Goal: Task Accomplishment & Management: Use online tool/utility

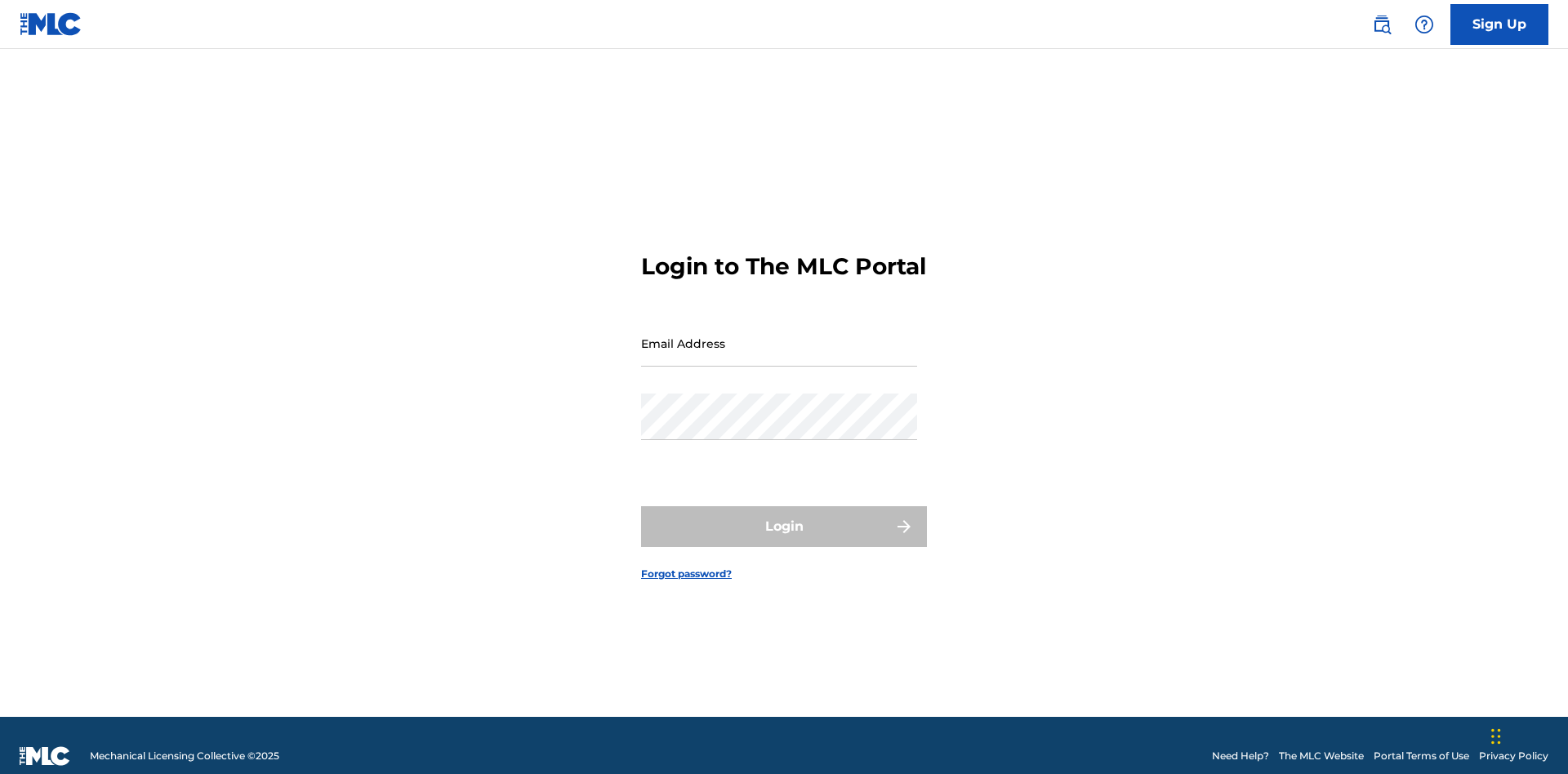
scroll to position [22, 0]
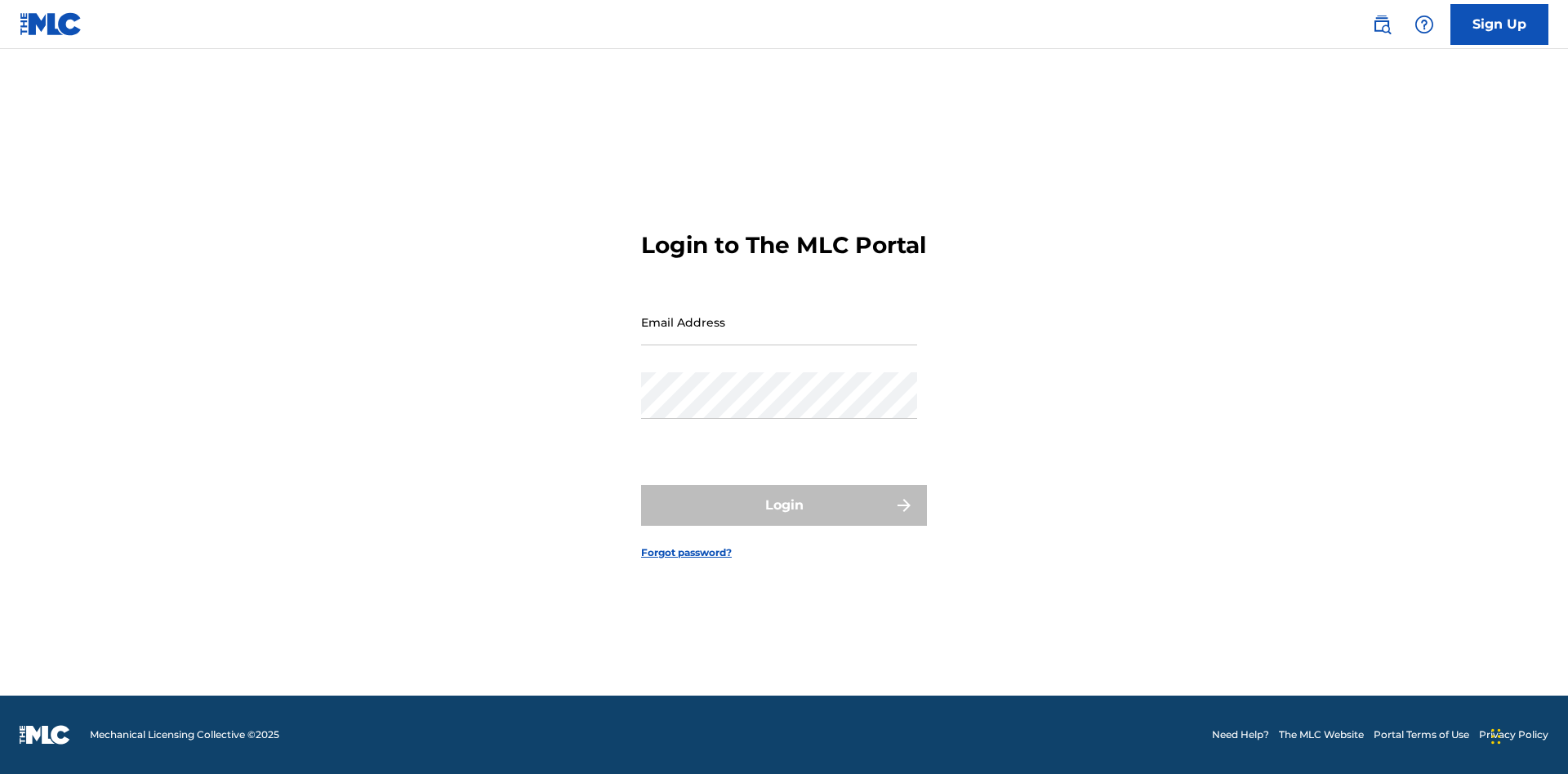
click at [779, 336] on input "Email Address" at bounding box center [779, 322] width 276 height 46
type input "[EMAIL_ADDRESS][DOMAIN_NAME]"
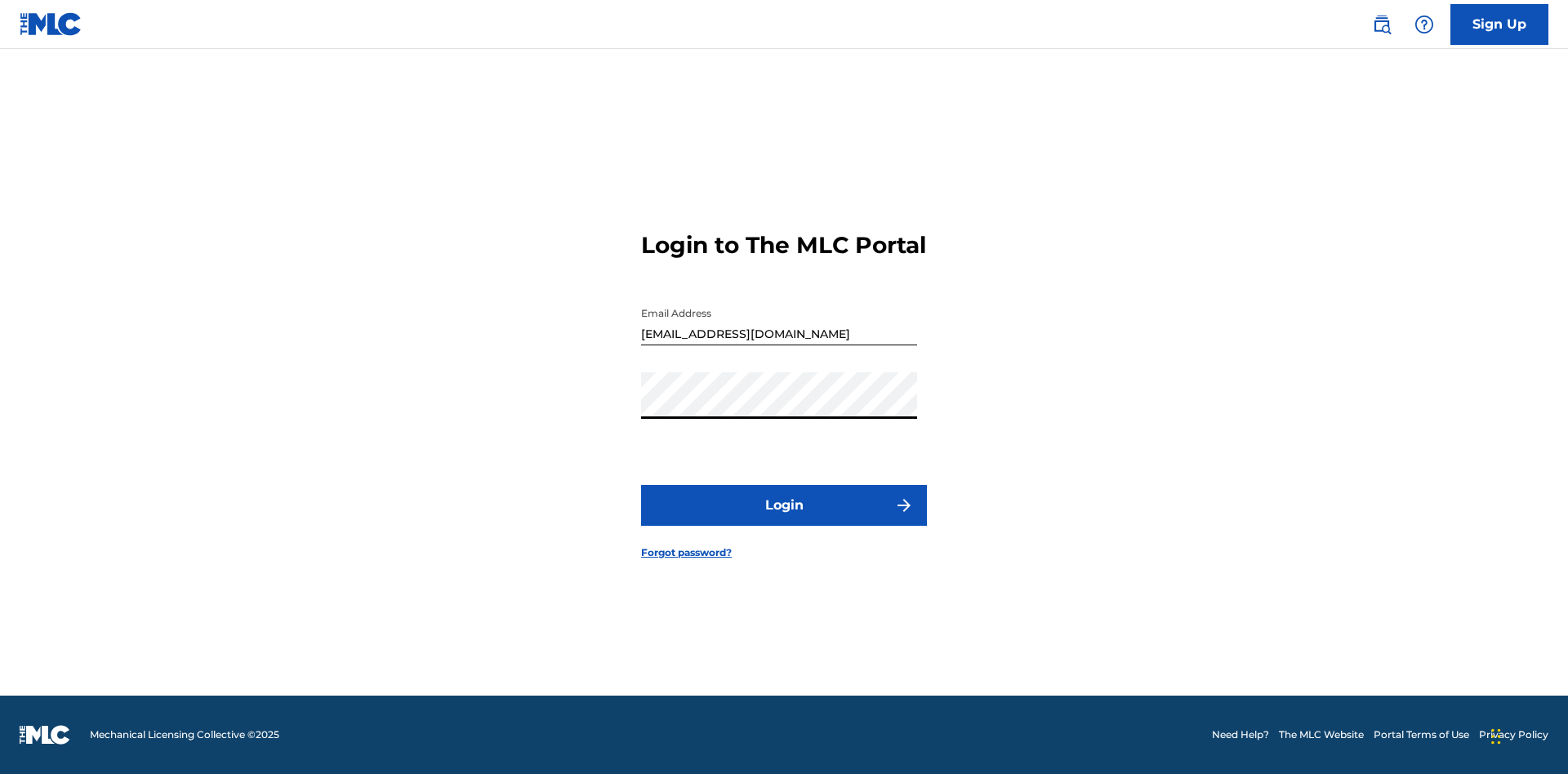
click at [784, 519] on button "Login" at bounding box center [784, 504] width 286 height 41
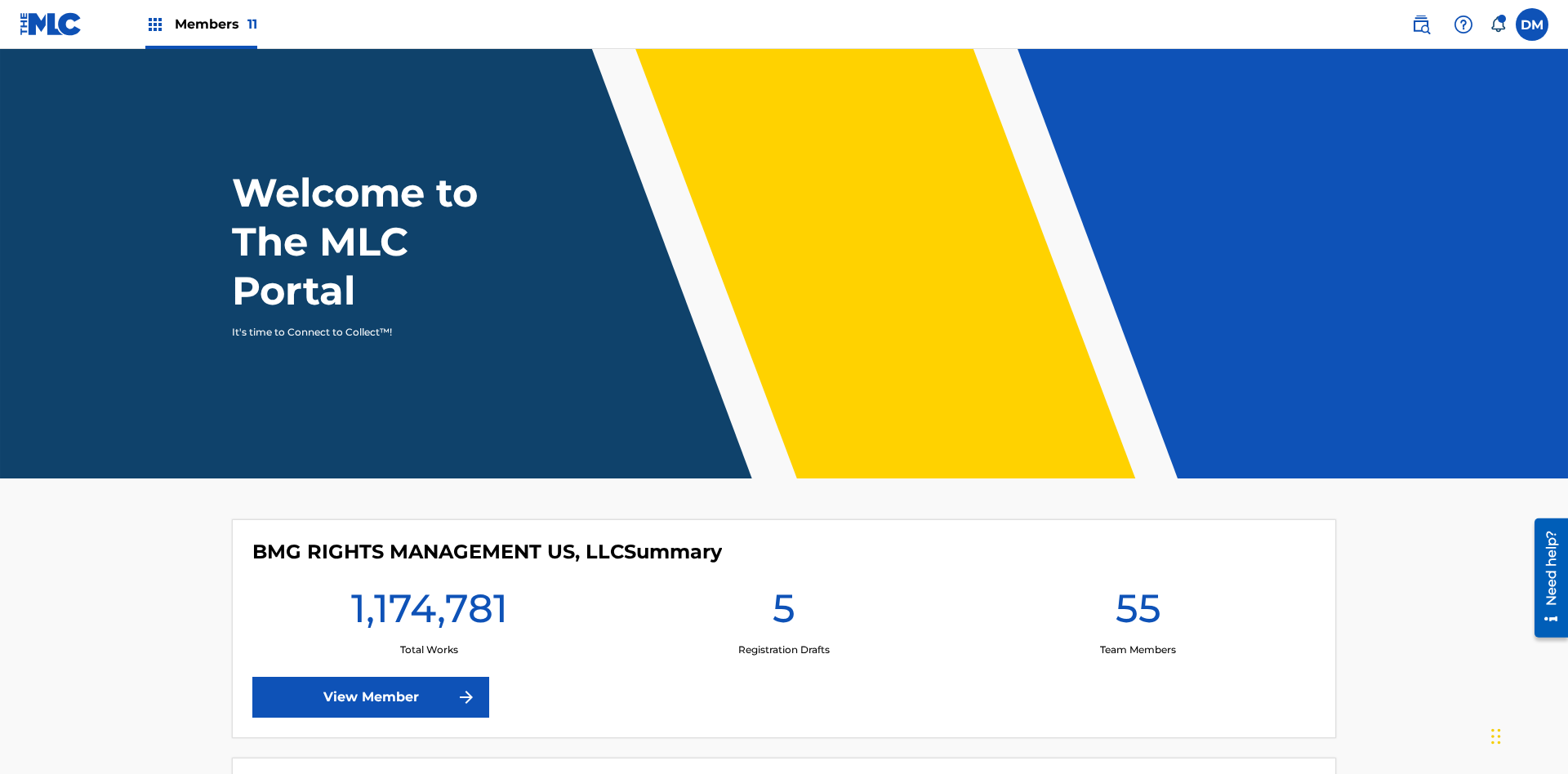
click at [201, 24] on span "Members 11" at bounding box center [216, 24] width 83 height 19
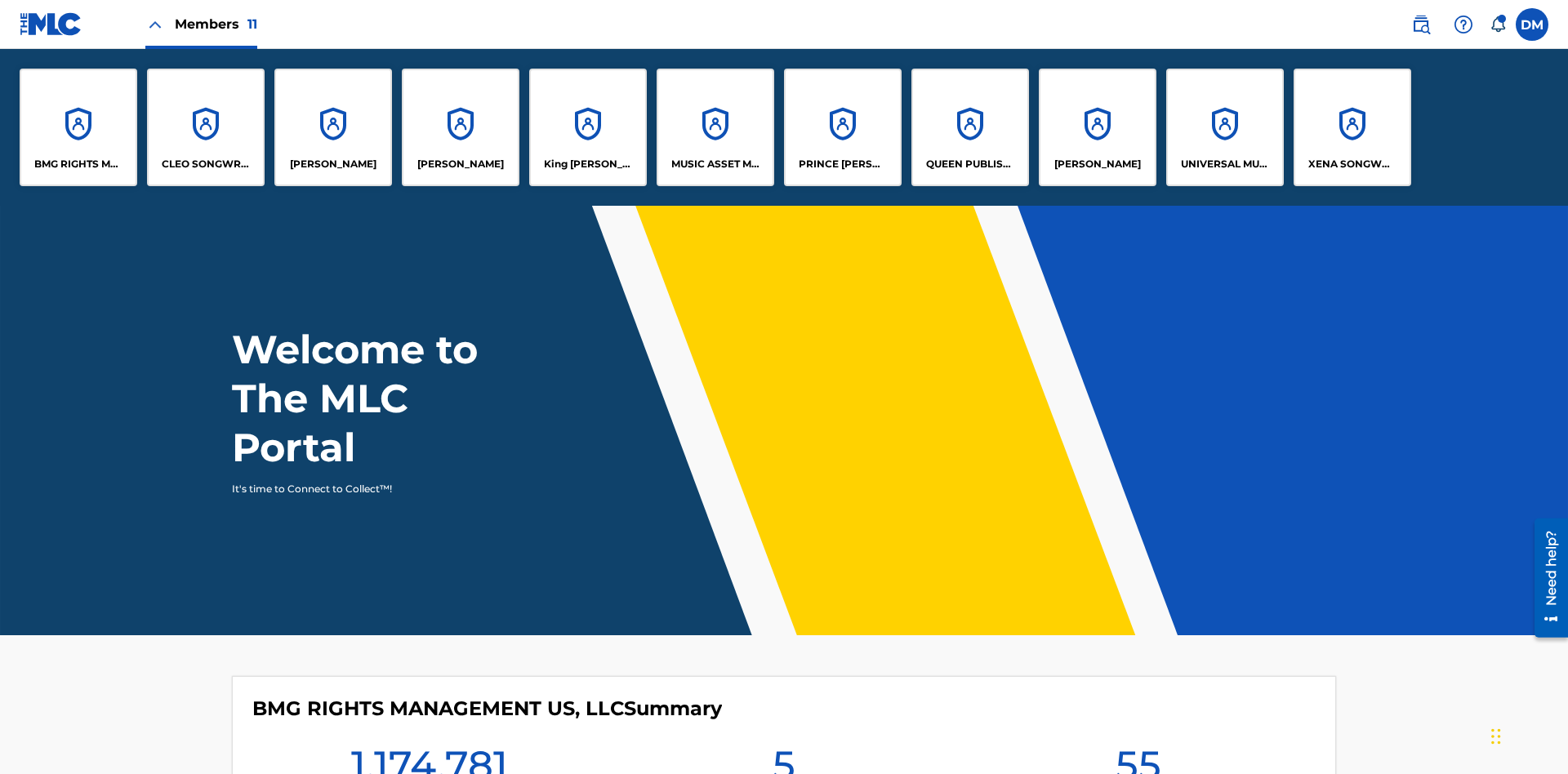
scroll to position [59, 0]
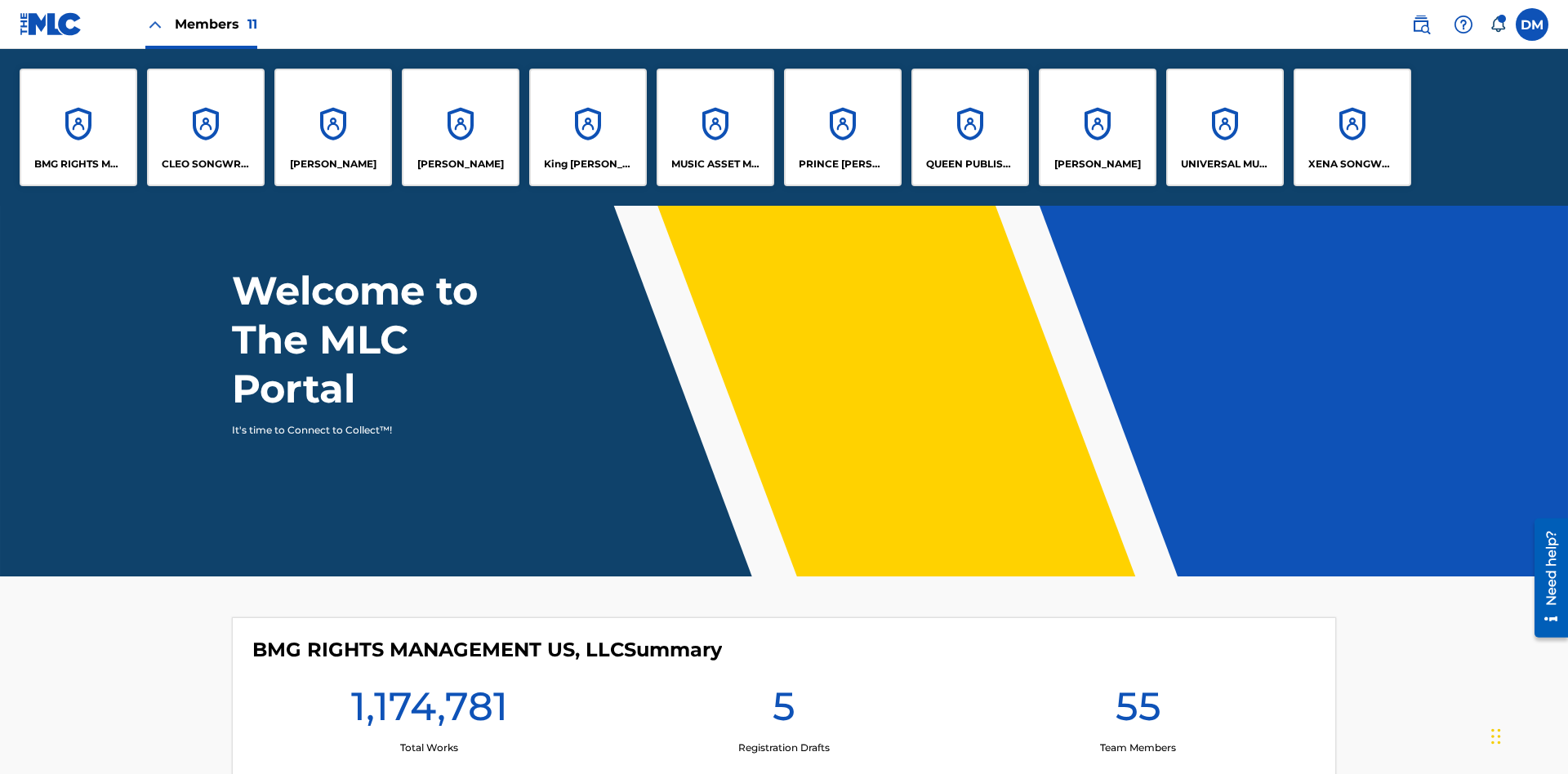
click at [1351, 164] on p "XENA SONGWRITER" at bounding box center [1353, 165] width 89 height 15
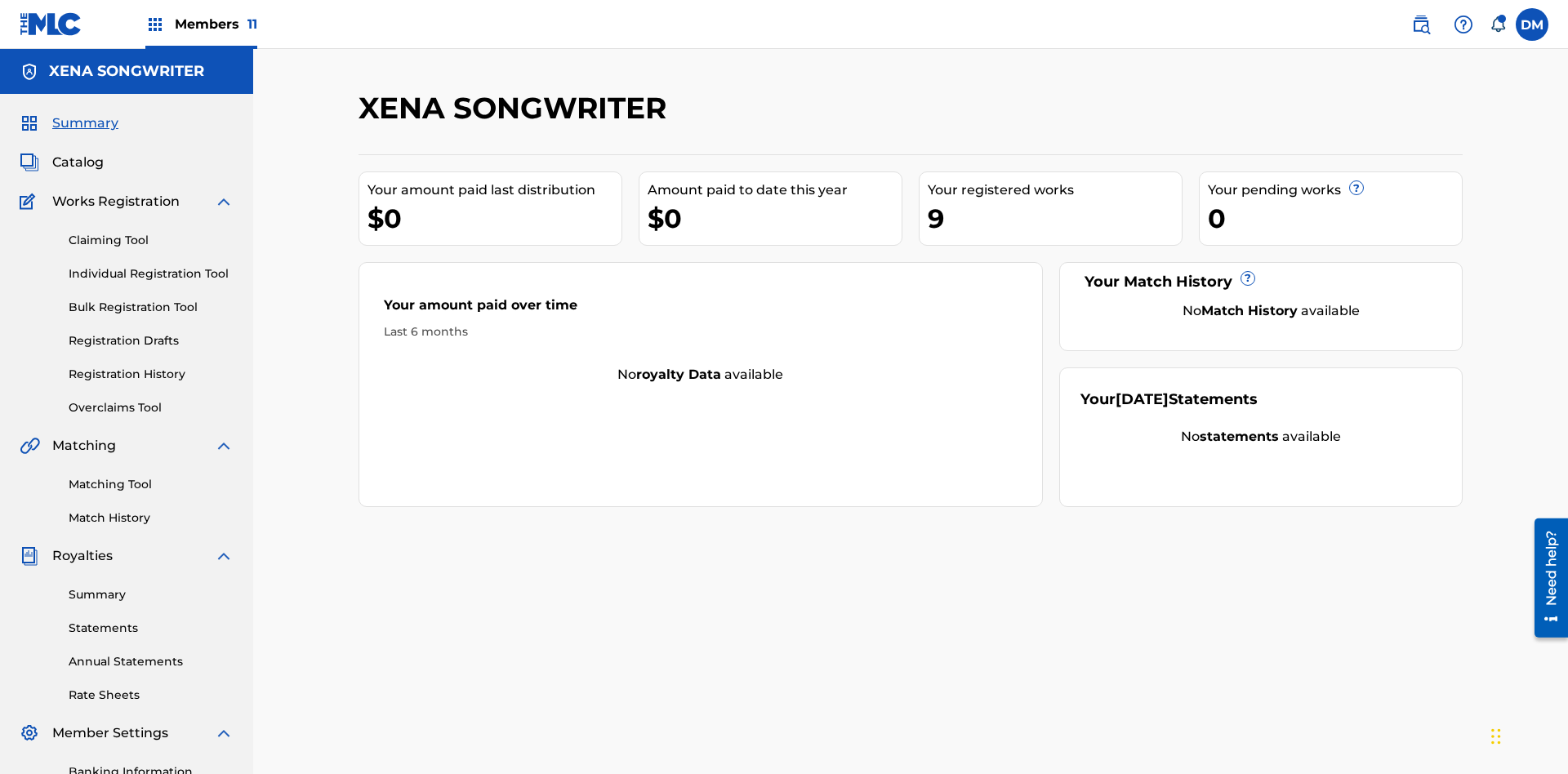
scroll to position [238, 0]
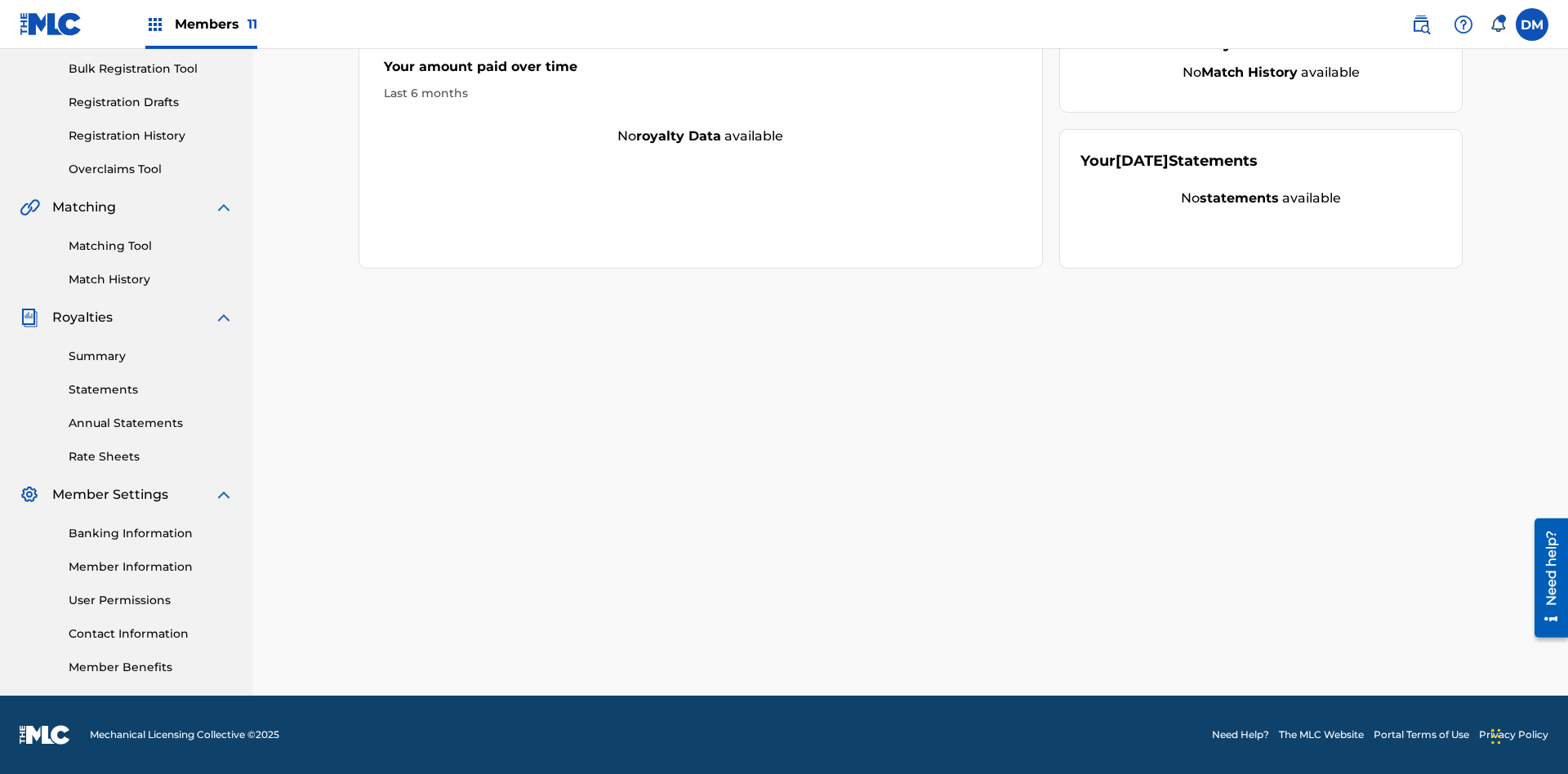
click at [151, 169] on link "Overclaims Tool" at bounding box center [151, 170] width 165 height 17
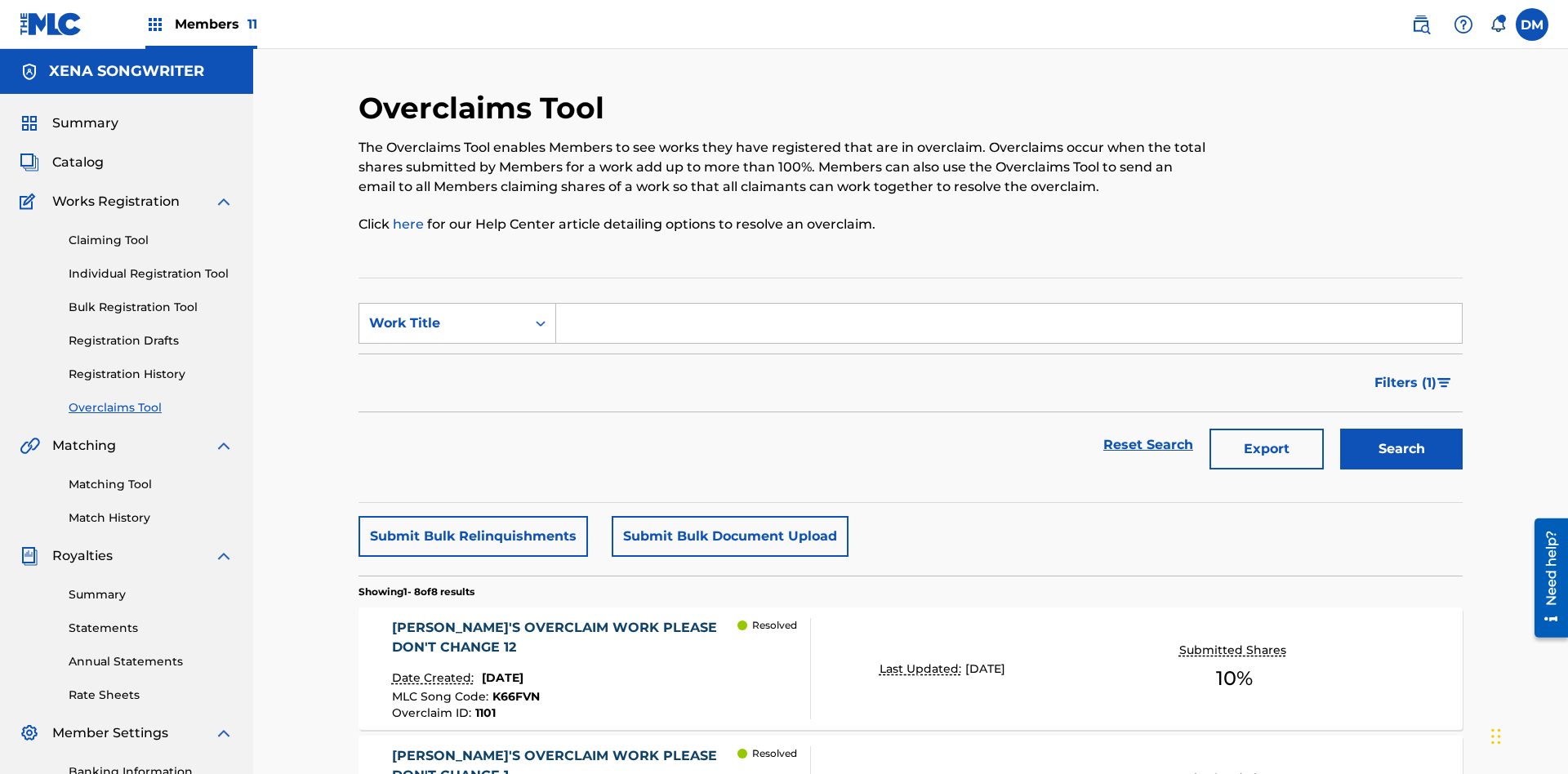
scroll to position [210, 0]
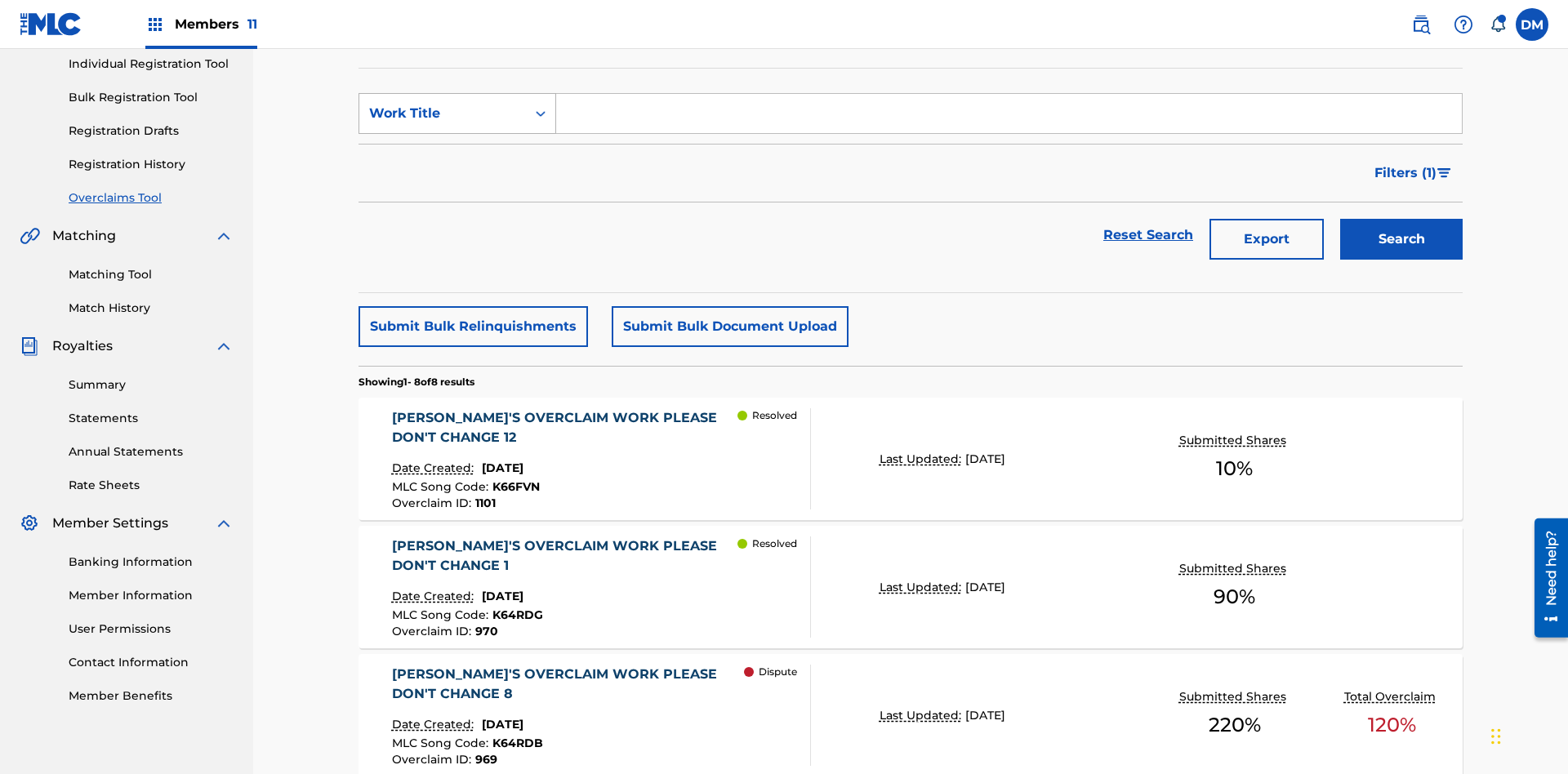
click at [442, 113] on div "Work Title" at bounding box center [442, 113] width 147 height 20
click at [457, 236] on div "Work Title" at bounding box center [457, 236] width 196 height 41
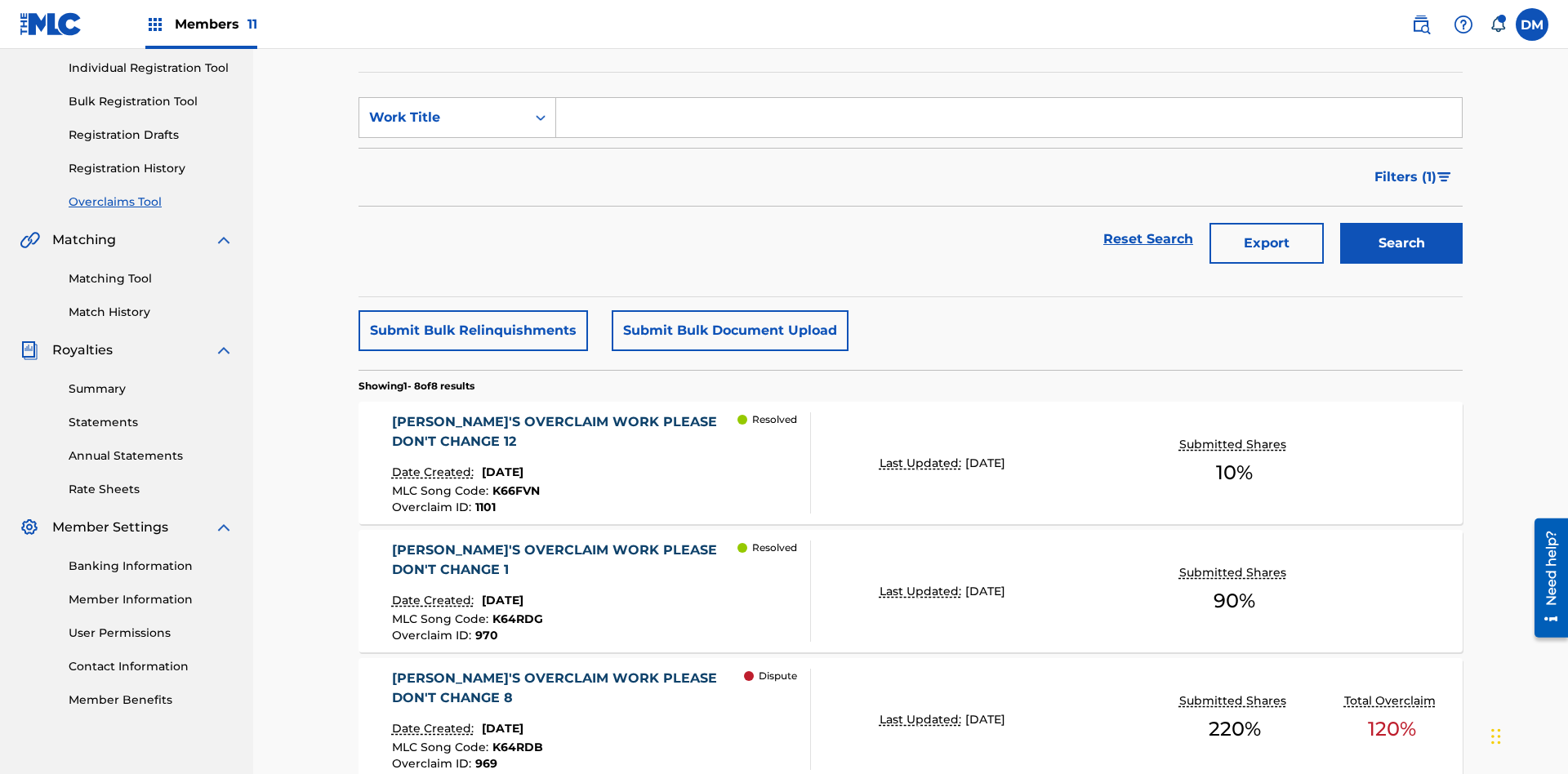
click at [1008, 117] on input "Search Form" at bounding box center [1008, 117] width 906 height 39
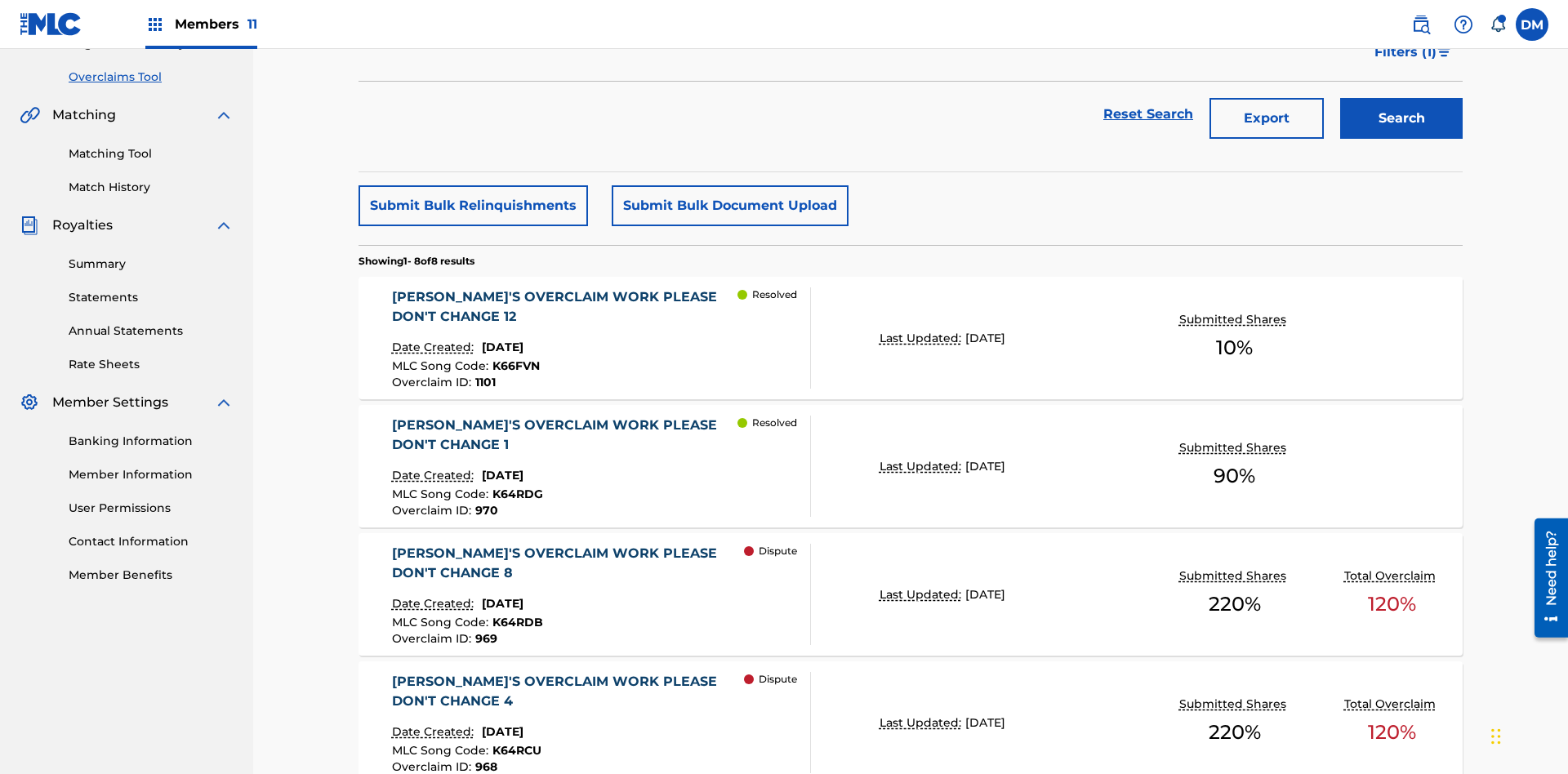
type input "KRYSTAL'S OVERCLAIM WORK PLEASE DON'T CHANGE 8"
click at [1401, 118] on button "Search" at bounding box center [1401, 117] width 122 height 41
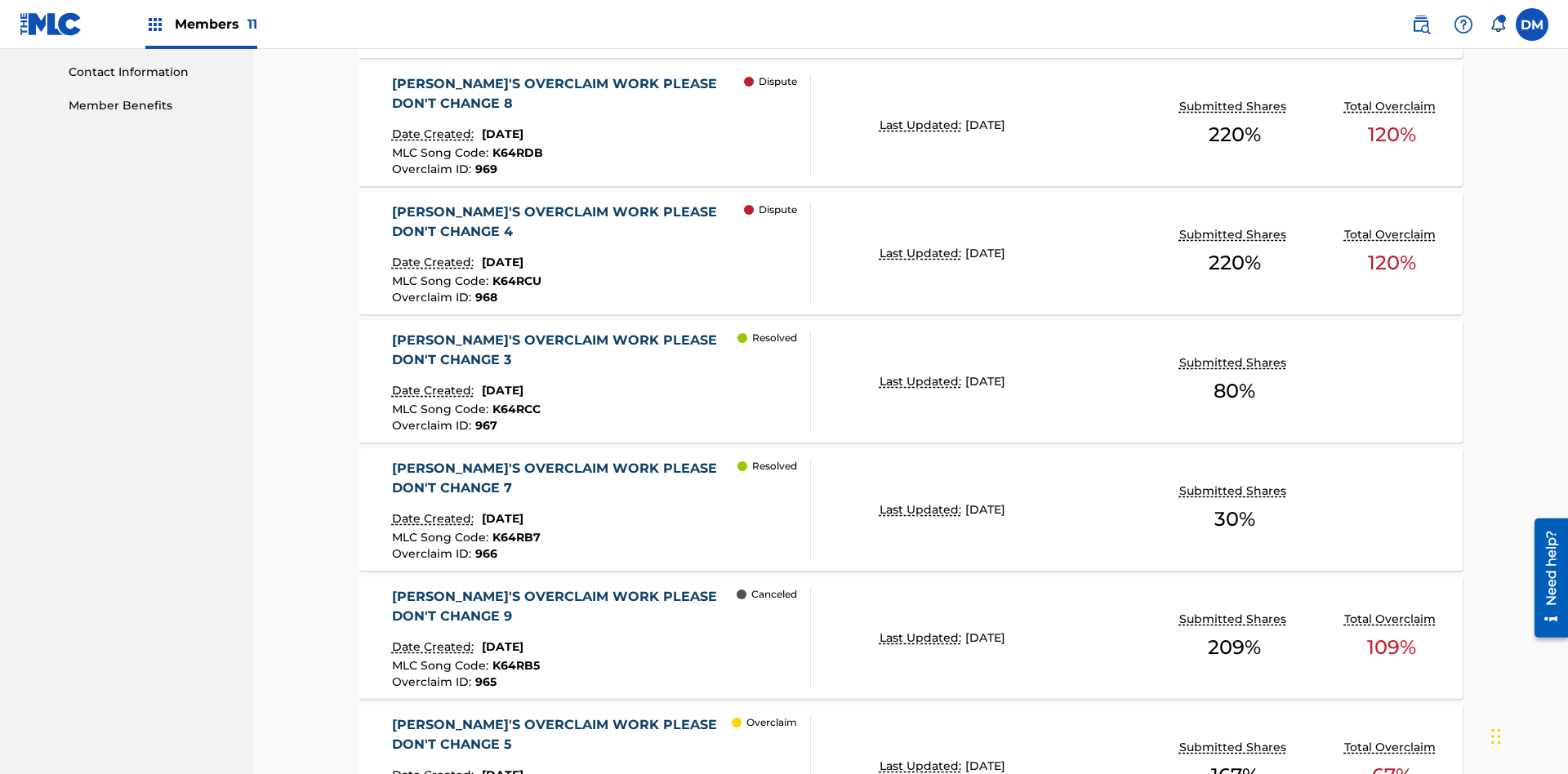
scroll to position [848, 0]
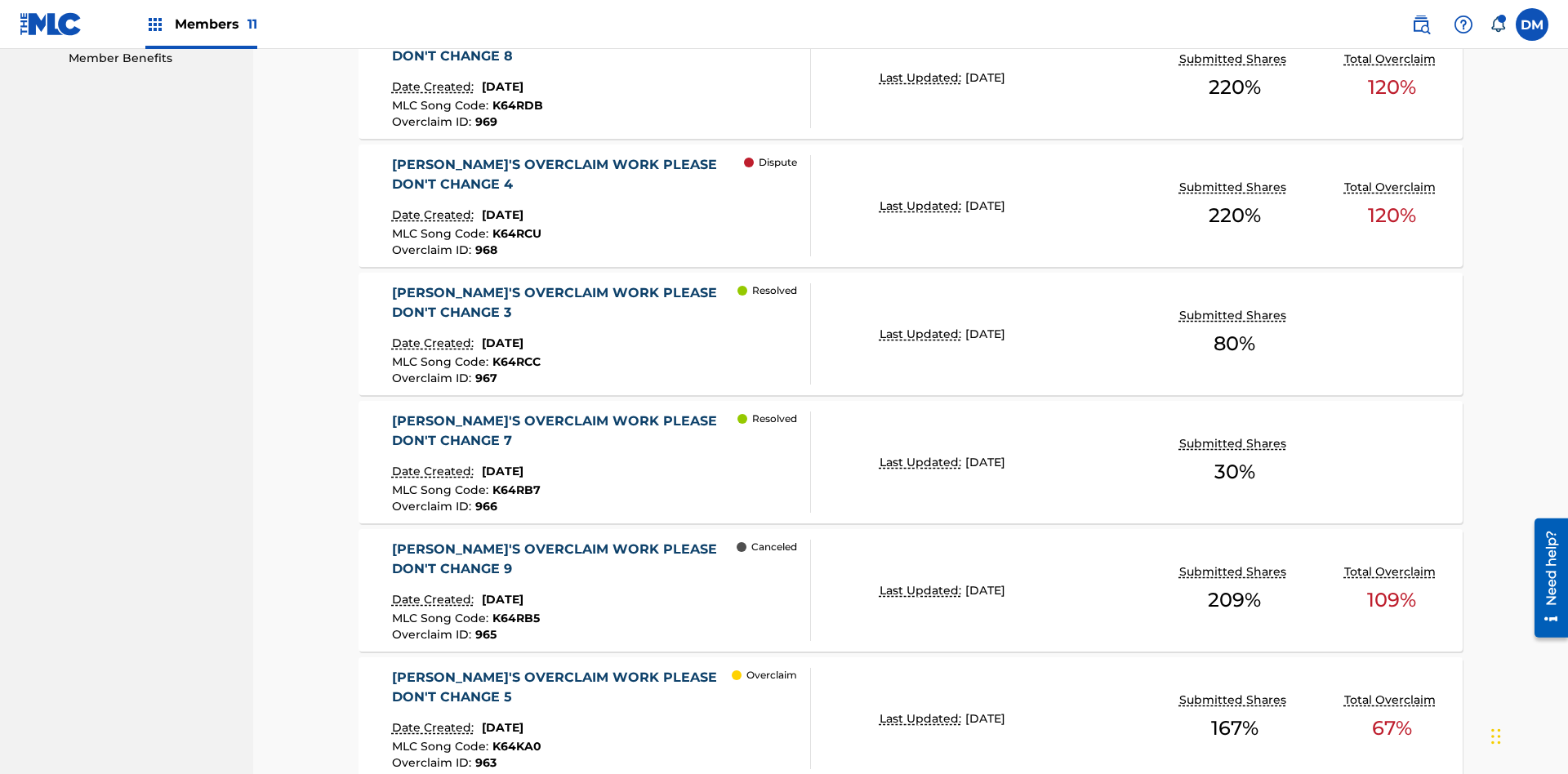
click at [514, 105] on span "K64RDB" at bounding box center [517, 105] width 50 height 15
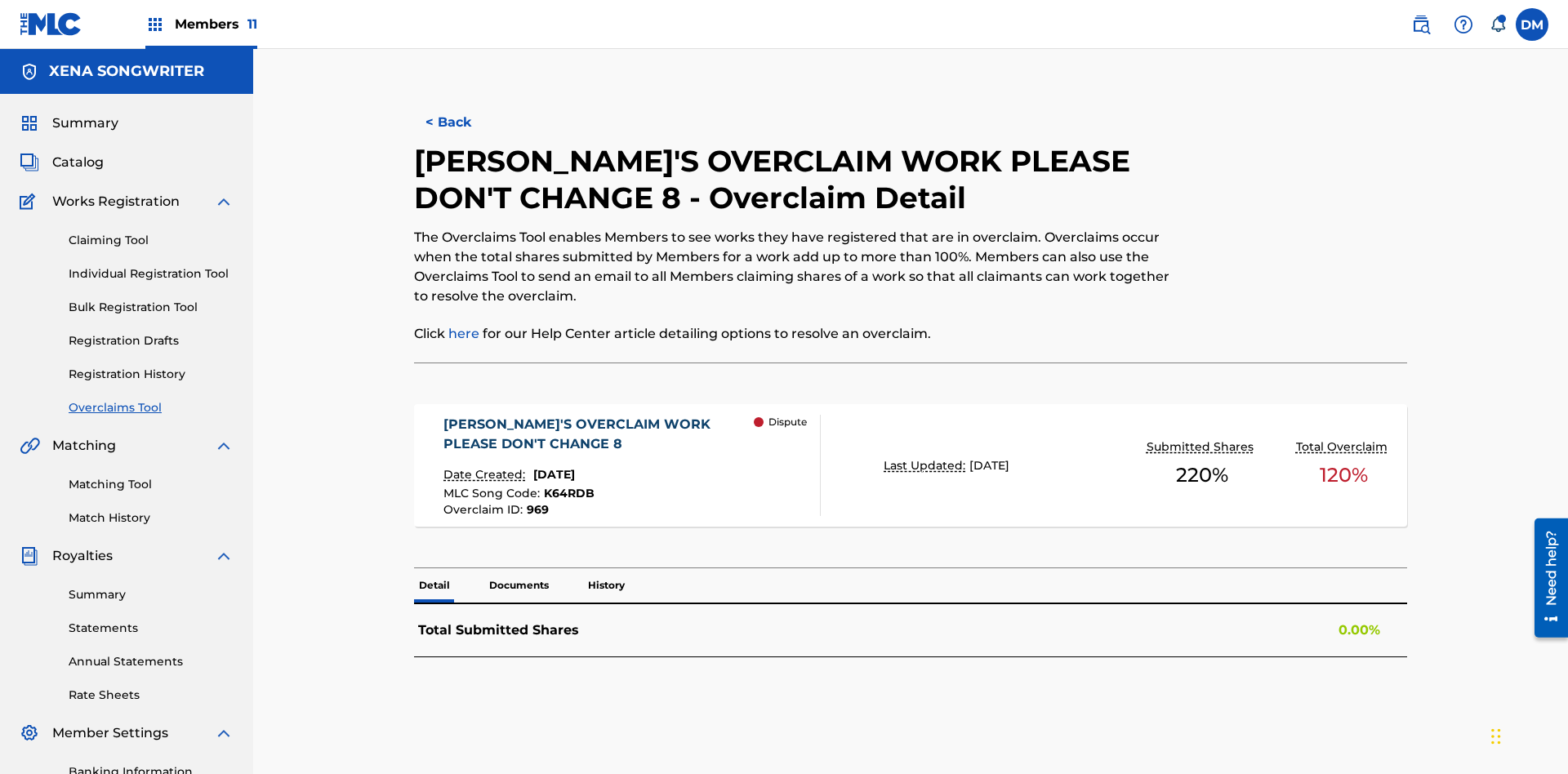
scroll to position [238, 0]
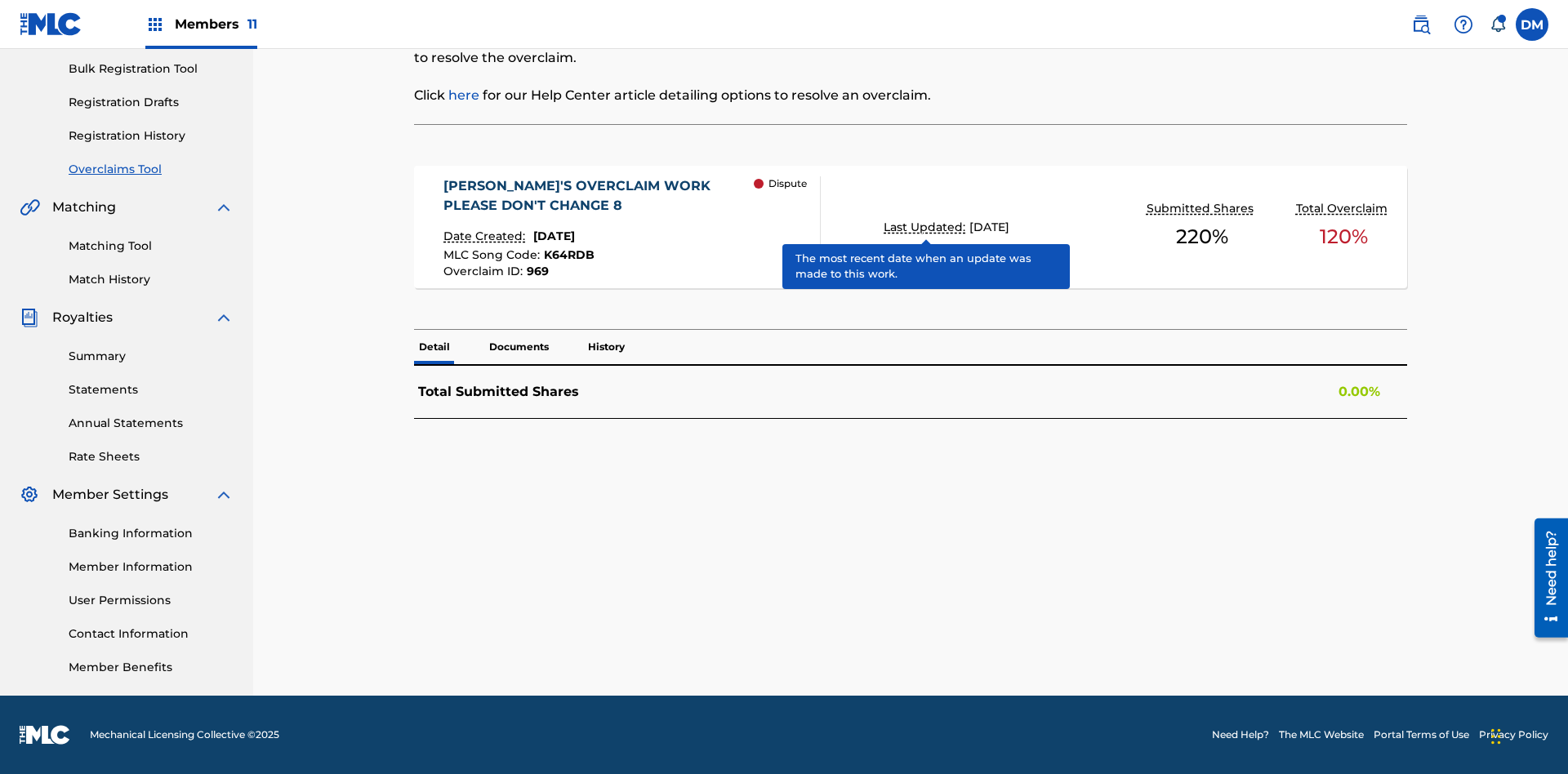
click at [566, 255] on span "K64RDB" at bounding box center [569, 255] width 50 height 15
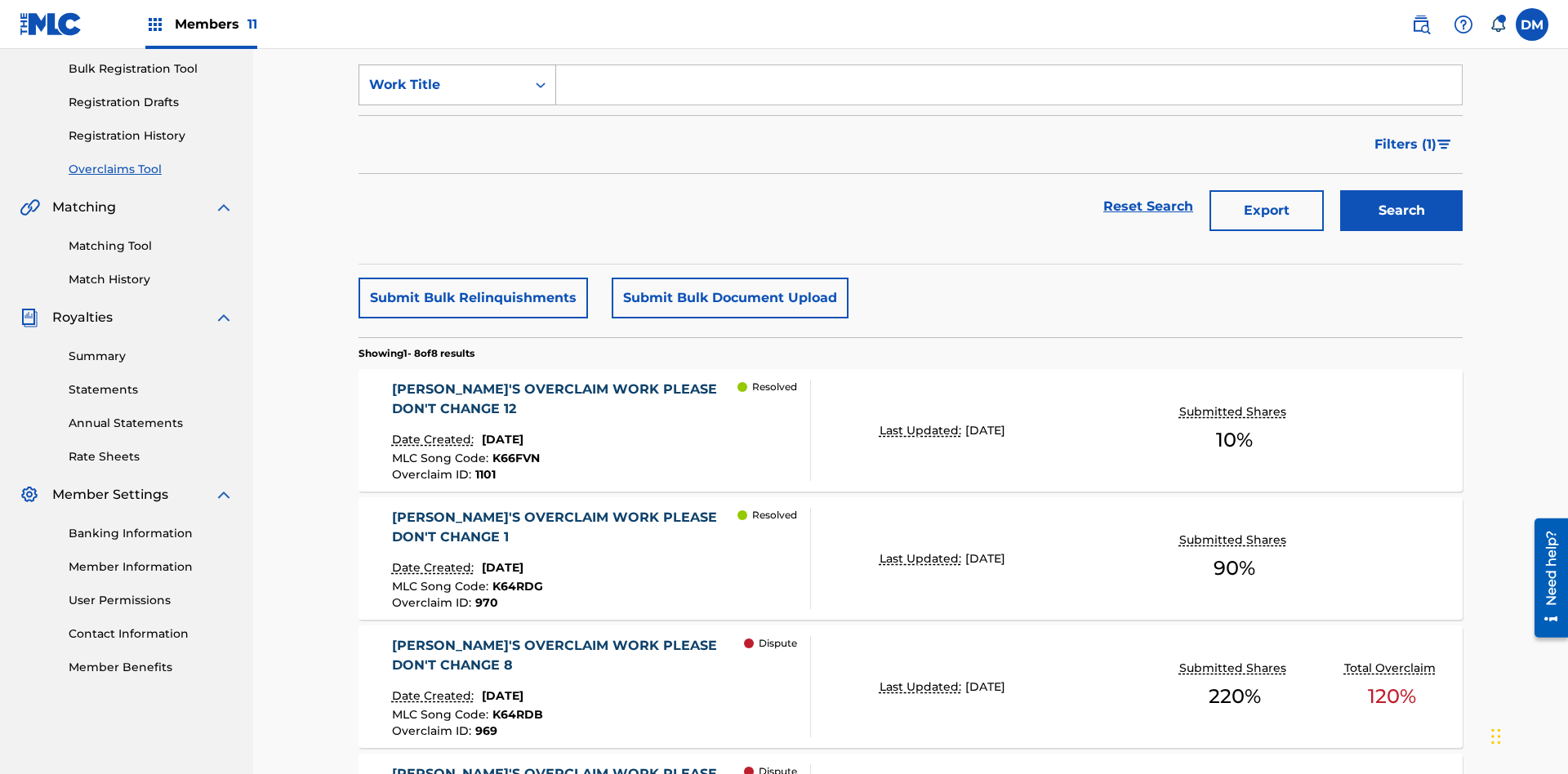
click at [442, 95] on div "Work Title" at bounding box center [442, 85] width 147 height 20
click at [457, 187] on div "Overclaim ID" at bounding box center [457, 166] width 196 height 41
type input "969"
click at [1401, 190] on button "Search" at bounding box center [1401, 210] width 122 height 41
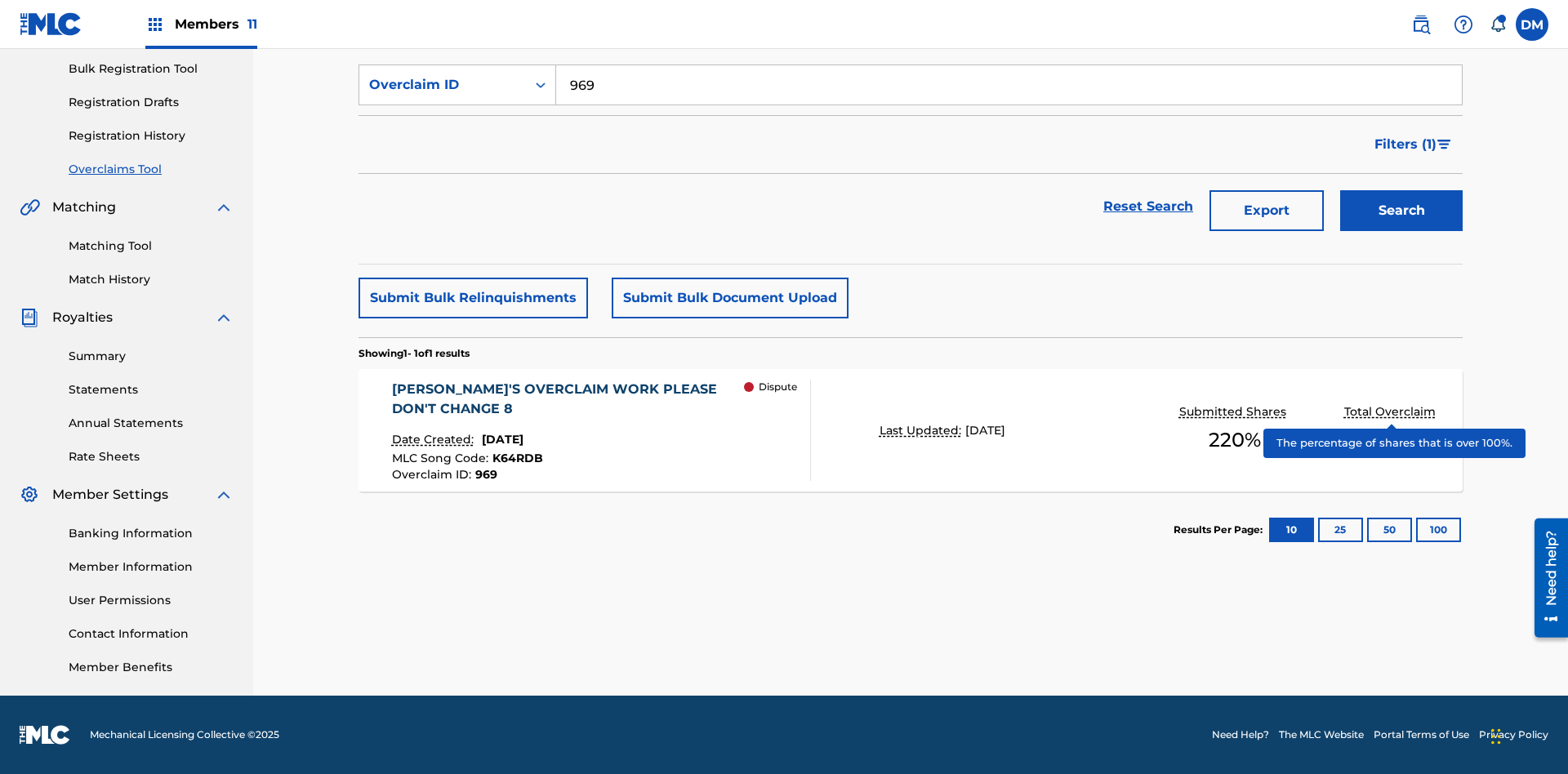
click at [514, 458] on span "K64RDB" at bounding box center [517, 458] width 50 height 15
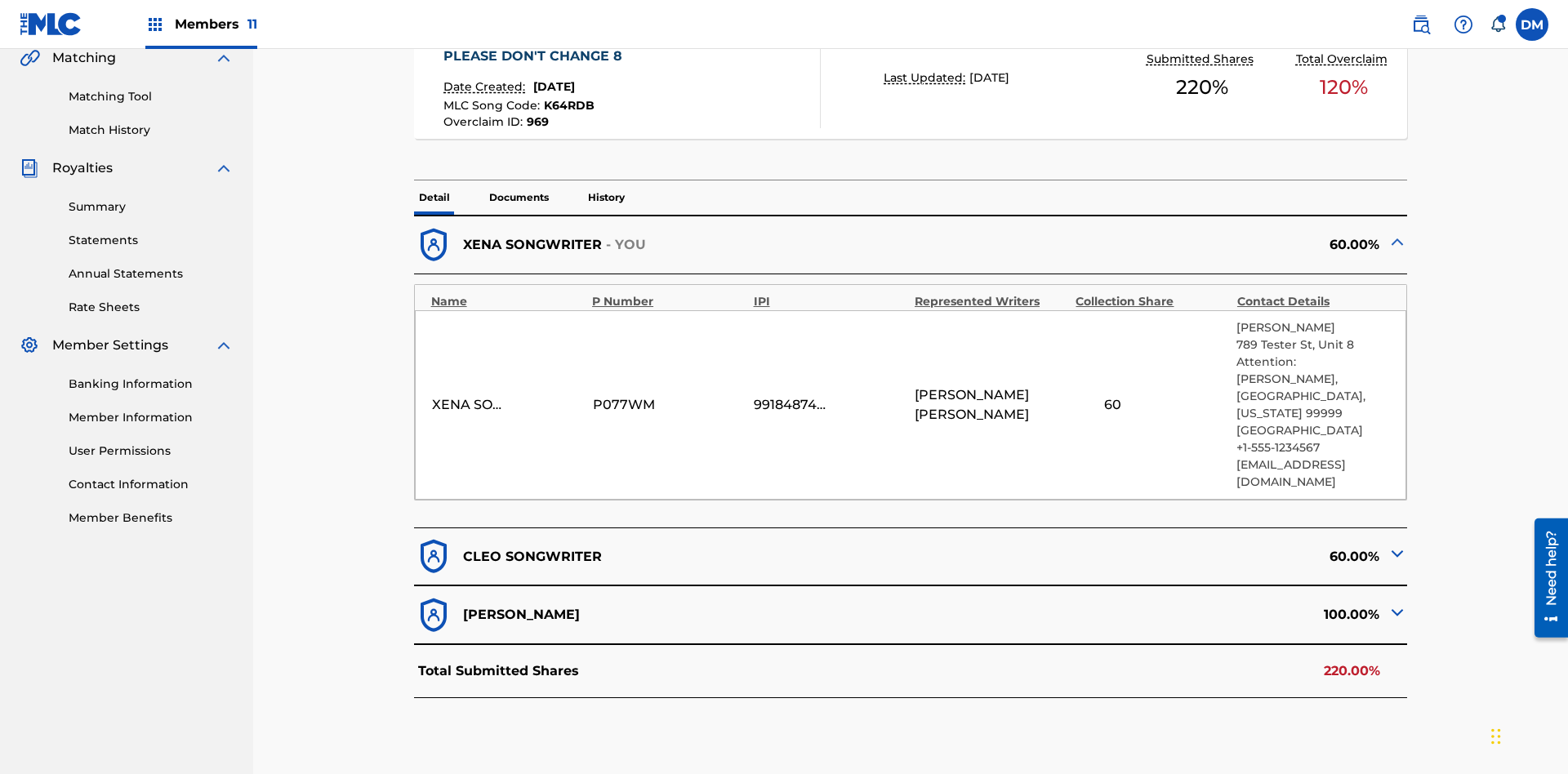
scroll to position [341, 0]
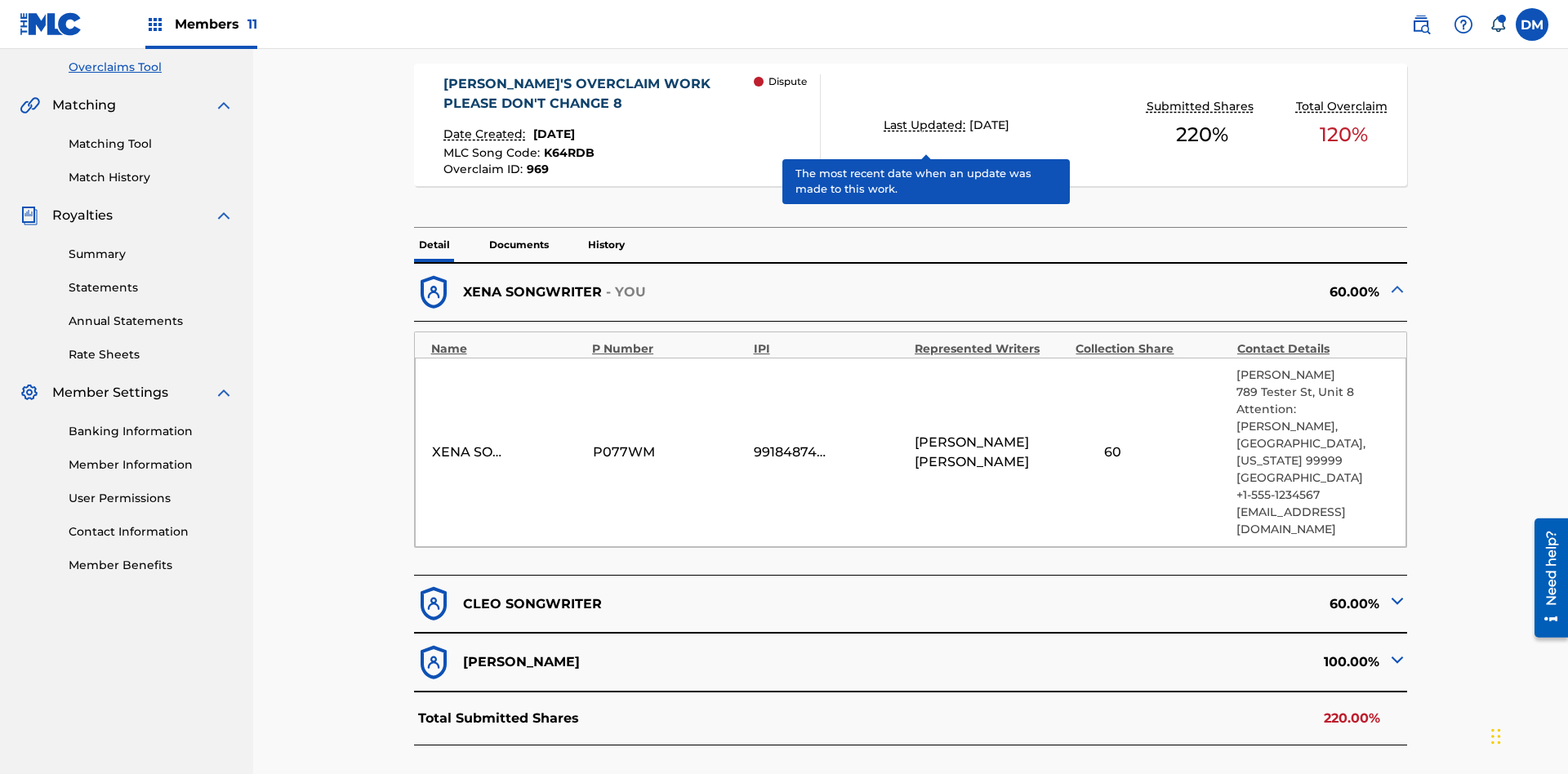
click at [566, 146] on span "K64RDB" at bounding box center [569, 153] width 50 height 15
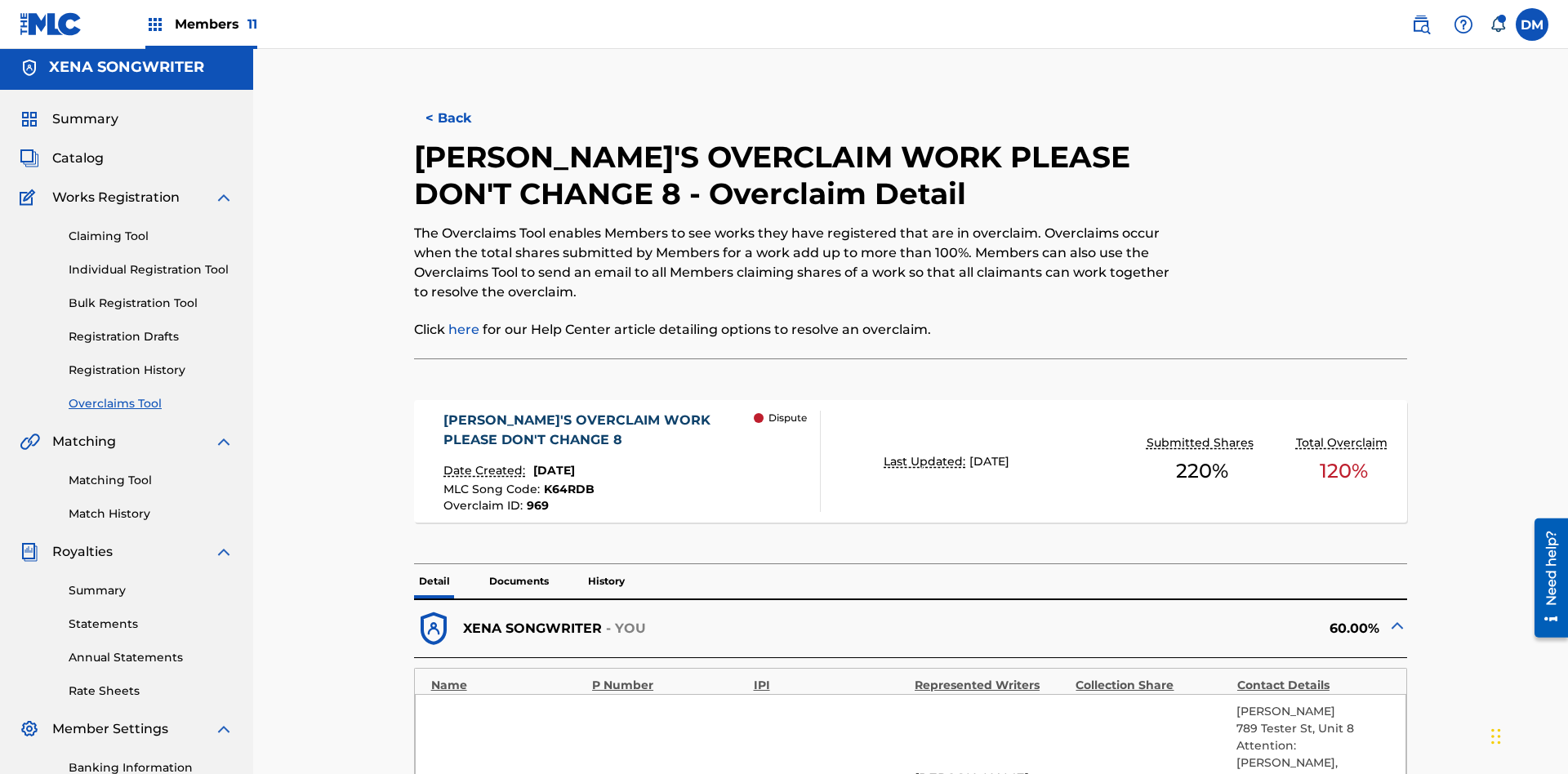
click at [462, 118] on button "< Back" at bounding box center [463, 117] width 98 height 41
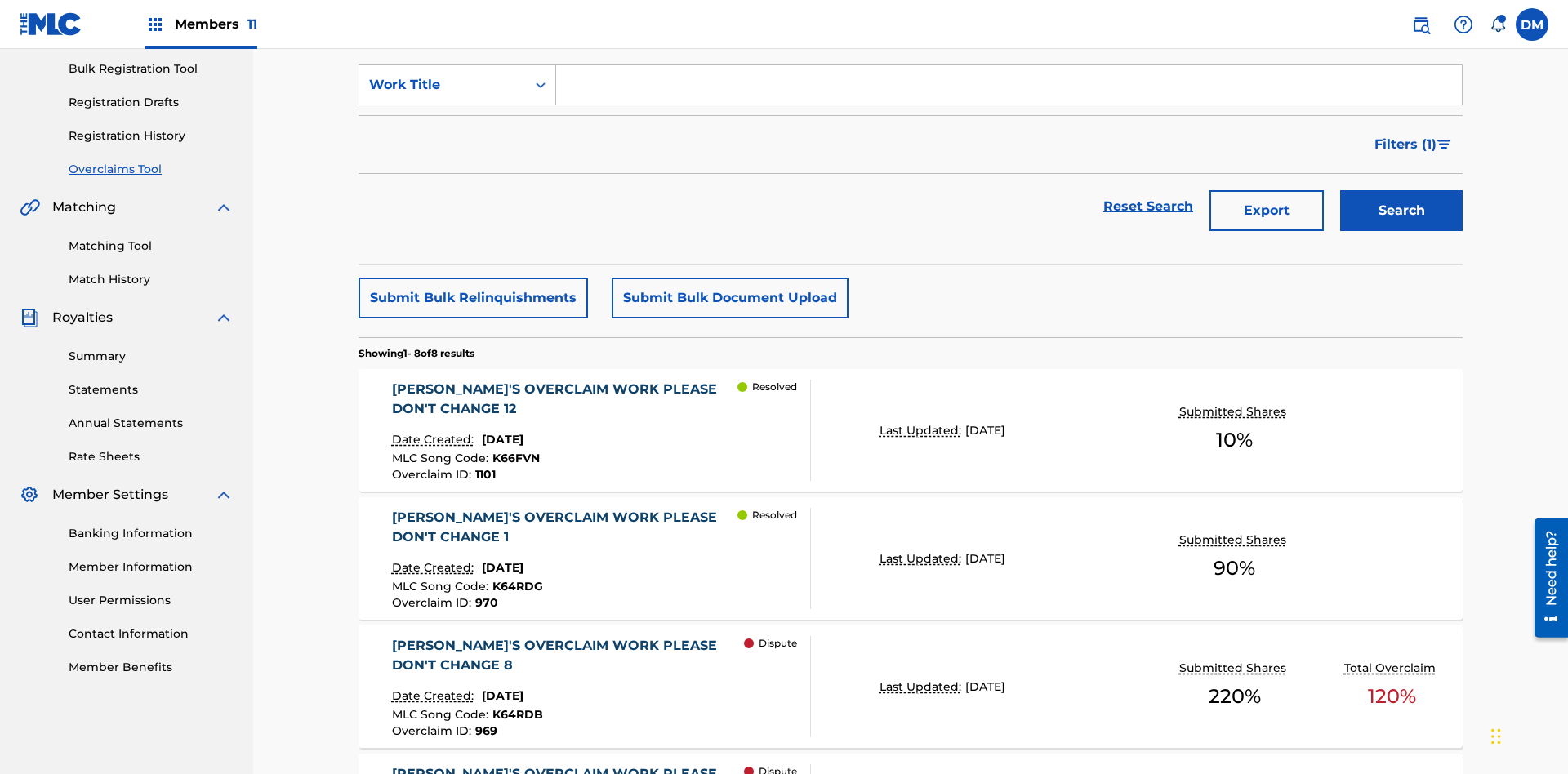
scroll to position [210, 0]
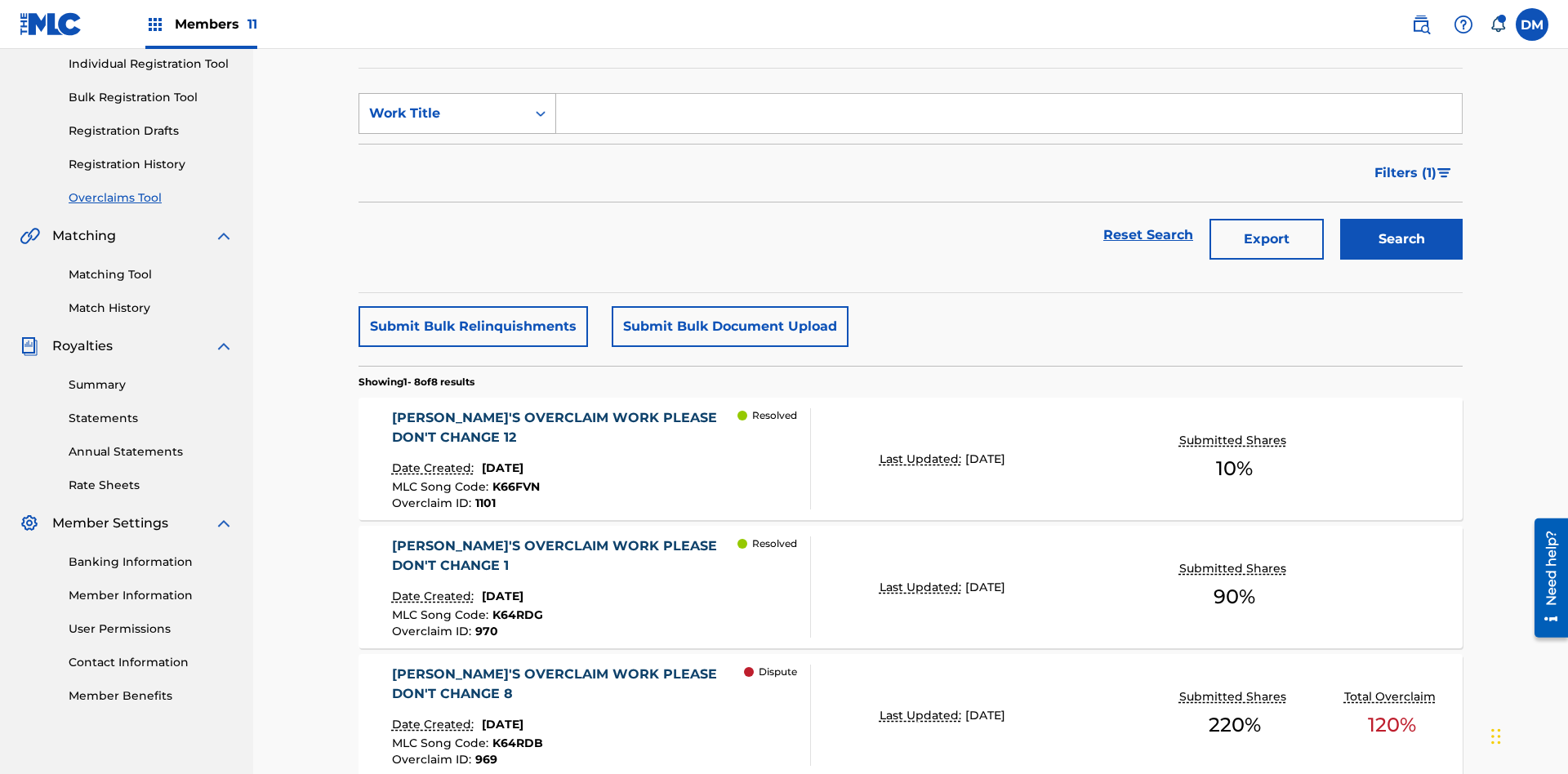
click at [442, 113] on div "Work Title" at bounding box center [442, 113] width 147 height 20
click at [457, 155] on div "MLC Song Code" at bounding box center [457, 154] width 196 height 41
click at [1008, 117] on input "Search Form" at bounding box center [1008, 113] width 906 height 39
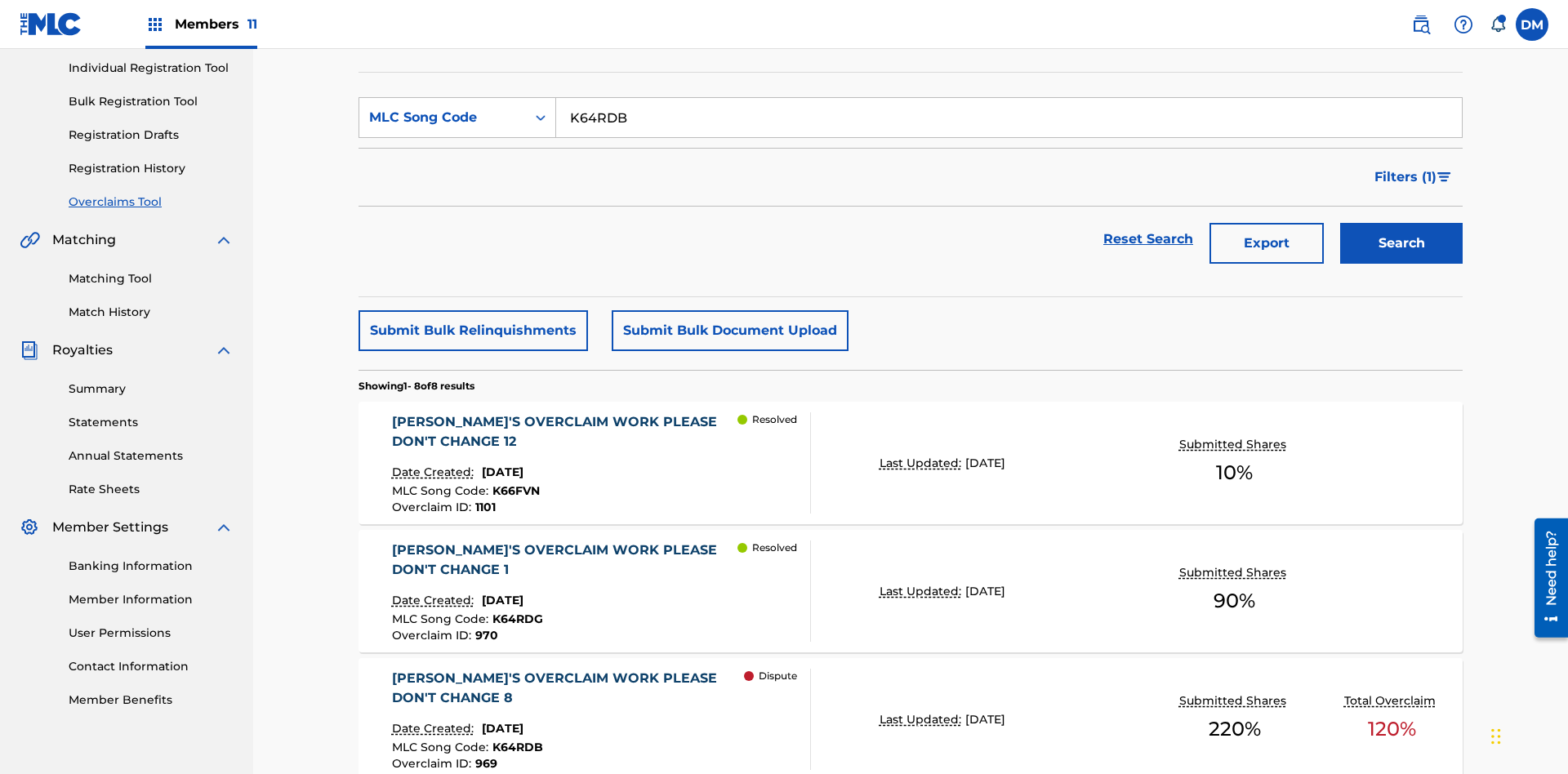
type input "K64RDB"
click at [1401, 223] on button "Search" at bounding box center [1401, 243] width 122 height 41
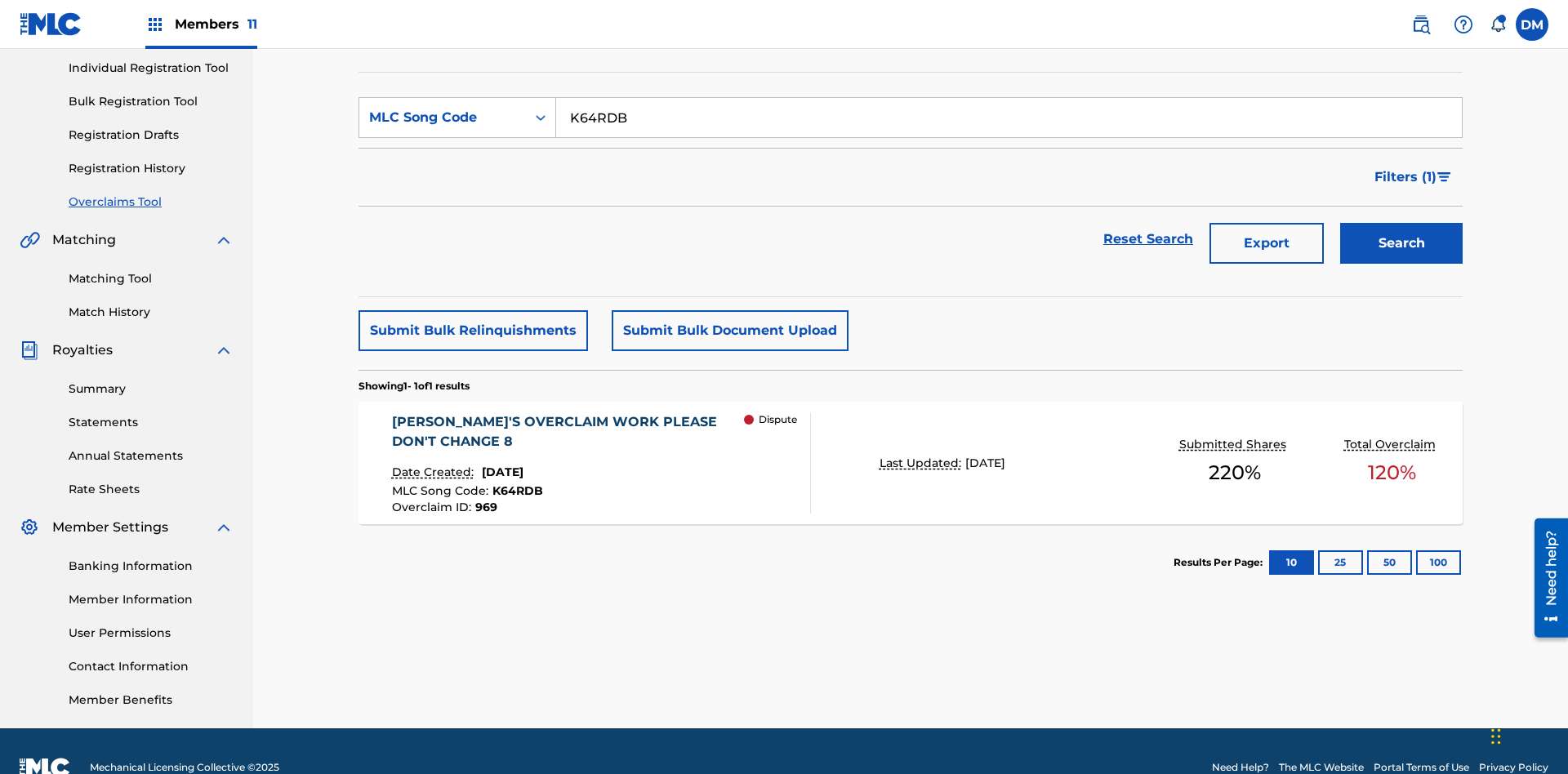
scroll to position [238, 0]
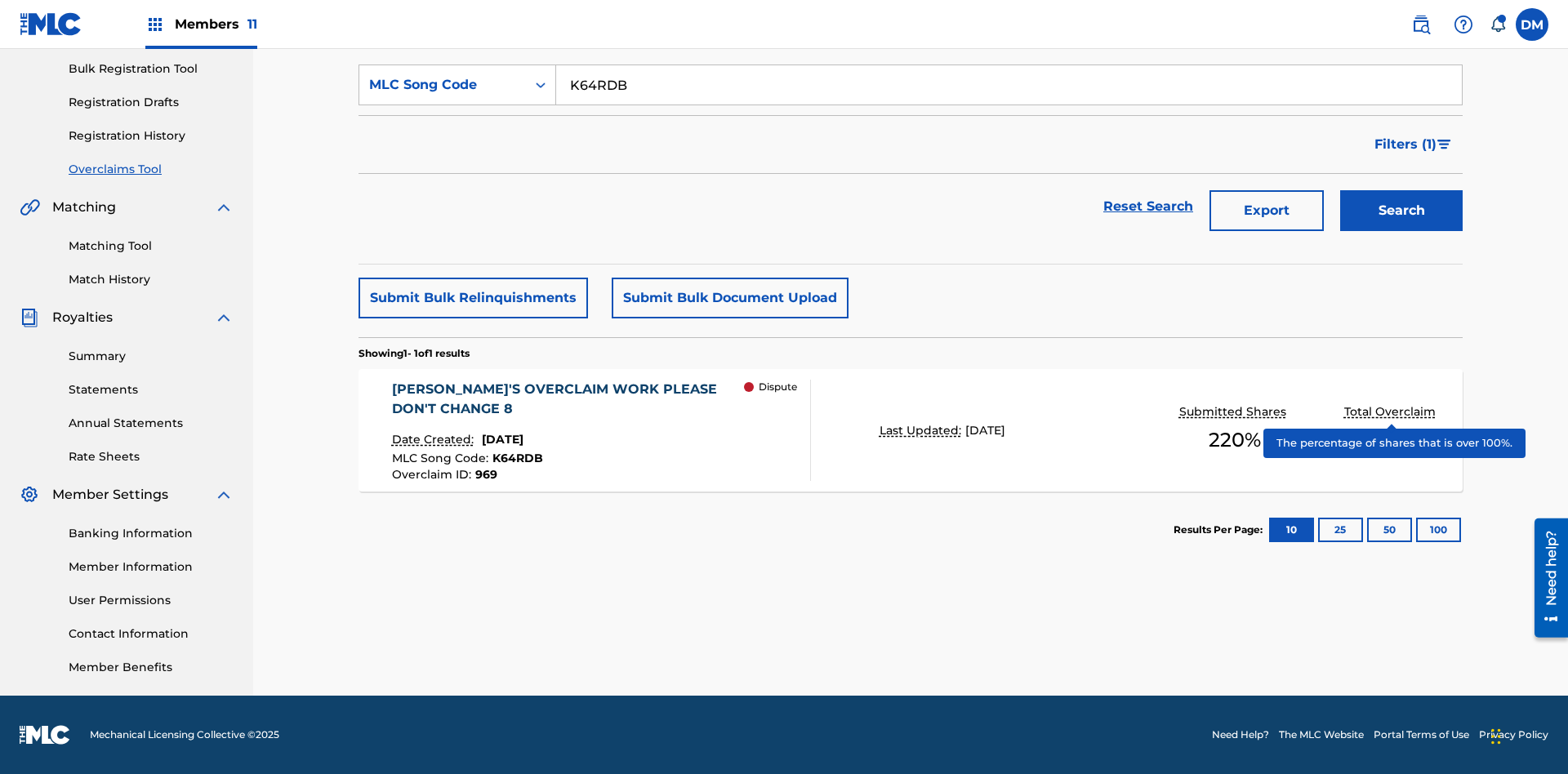
click at [514, 458] on span "K64RDB" at bounding box center [517, 458] width 50 height 15
